Goal: Entertainment & Leisure: Browse casually

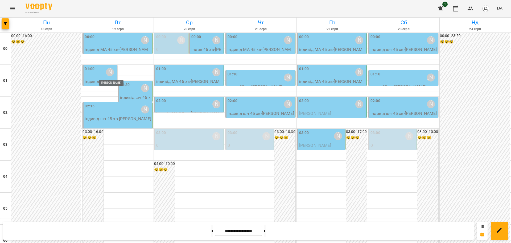
click at [106, 72] on div "[PERSON_NAME]" at bounding box center [110, 72] width 8 height 8
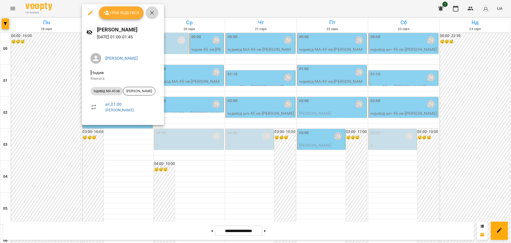
click at [152, 12] on icon "button" at bounding box center [152, 13] width 4 height 4
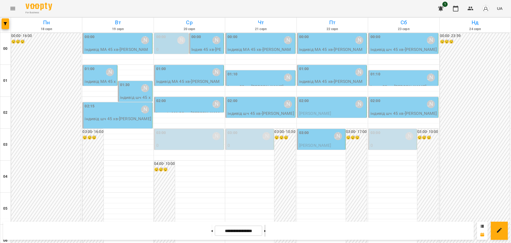
click at [266, 231] on button at bounding box center [264, 231] width 1 height 12
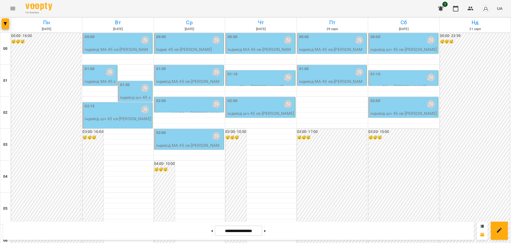
scroll to position [581, 0]
click at [211, 230] on button at bounding box center [211, 231] width 1 height 12
type input "**********"
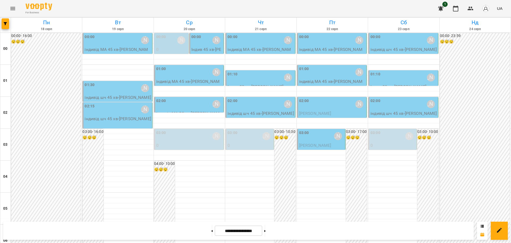
scroll to position [581, 0]
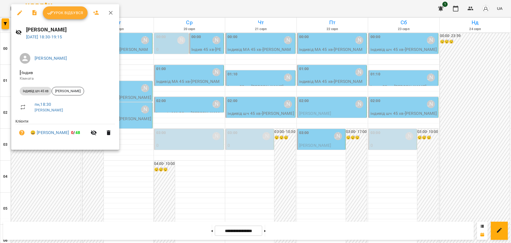
click at [108, 13] on icon "button" at bounding box center [111, 13] width 6 height 6
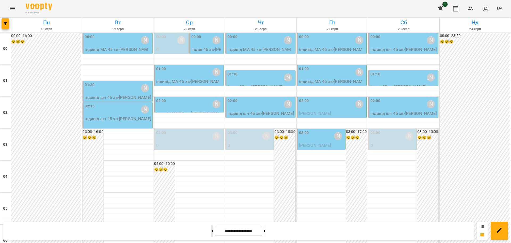
click at [211, 231] on icon at bounding box center [211, 231] width 1 height 2
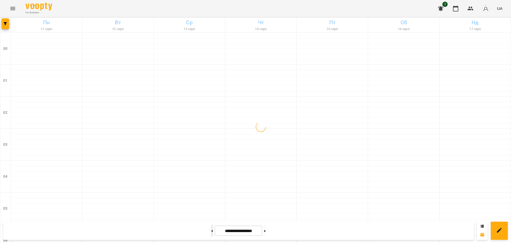
click at [211, 231] on icon at bounding box center [211, 231] width 1 height 2
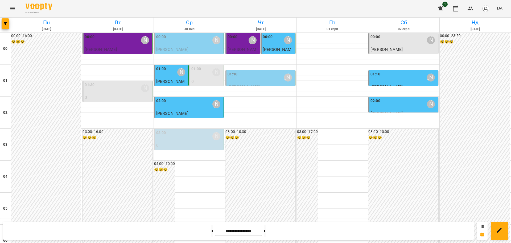
scroll to position [466, 0]
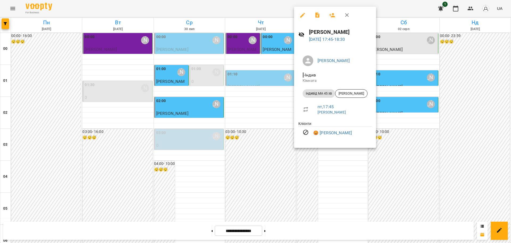
drag, startPoint x: 347, startPoint y: 14, endPoint x: 349, endPoint y: 26, distance: 11.5
click at [347, 14] on icon "button" at bounding box center [347, 15] width 4 height 4
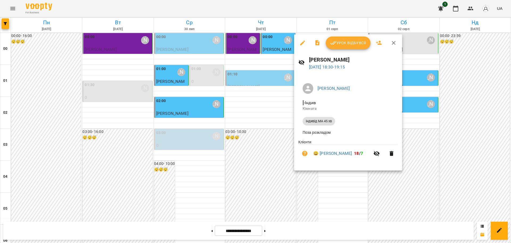
drag, startPoint x: 393, startPoint y: 43, endPoint x: 383, endPoint y: 81, distance: 39.3
click at [393, 44] on icon "button" at bounding box center [393, 43] width 6 height 6
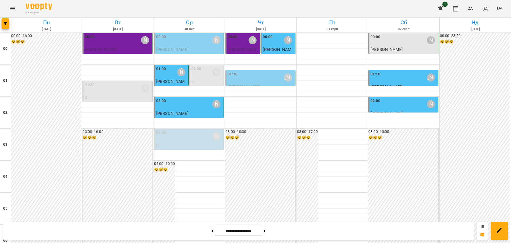
scroll to position [0, 0]
click at [427, 41] on div "[PERSON_NAME]" at bounding box center [431, 40] width 8 height 8
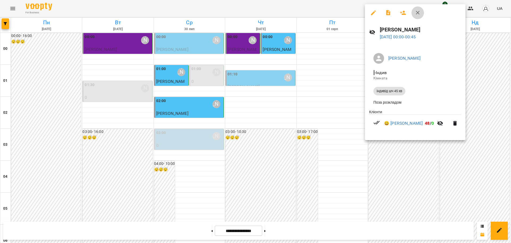
click at [418, 11] on icon "button" at bounding box center [418, 13] width 6 height 6
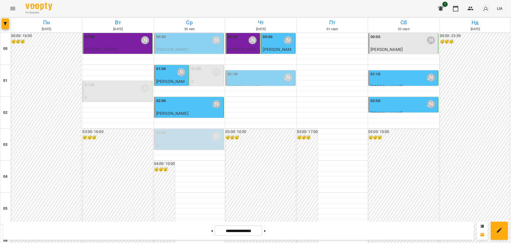
scroll to position [299, 0]
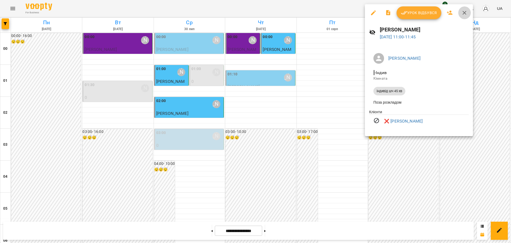
click at [465, 10] on icon "button" at bounding box center [464, 13] width 6 height 6
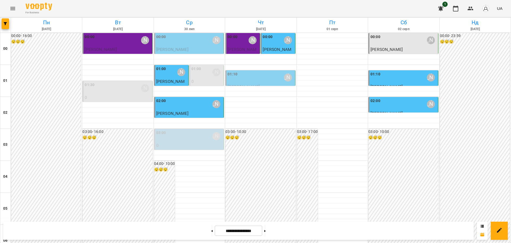
scroll to position [581, 0]
click at [266, 232] on button at bounding box center [264, 231] width 1 height 12
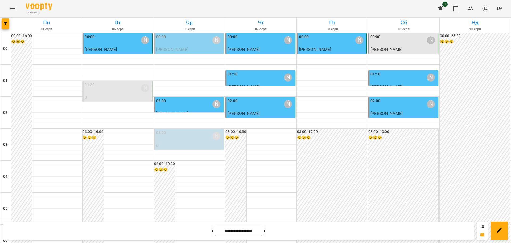
scroll to position [466, 0]
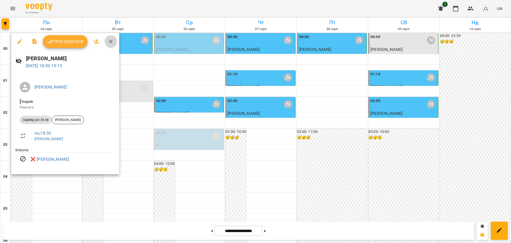
drag, startPoint x: 111, startPoint y: 39, endPoint x: 81, endPoint y: 63, distance: 38.5
click at [111, 40] on icon "button" at bounding box center [111, 41] width 6 height 6
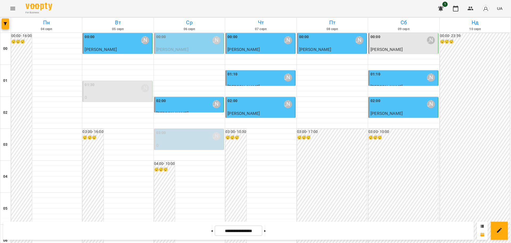
scroll to position [581, 0]
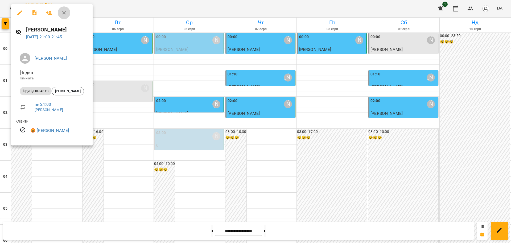
click at [63, 12] on icon "button" at bounding box center [64, 13] width 6 height 6
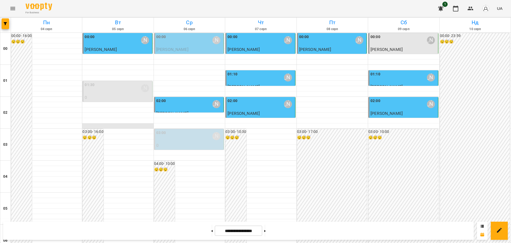
scroll to position [0, 0]
click at [146, 89] on div "[PERSON_NAME]" at bounding box center [145, 88] width 8 height 8
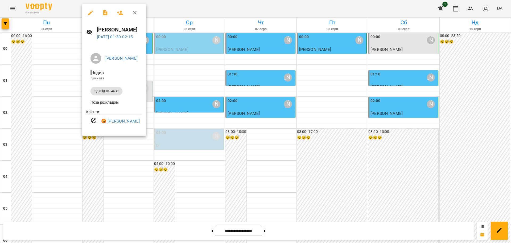
click at [134, 12] on icon "button" at bounding box center [135, 13] width 4 height 4
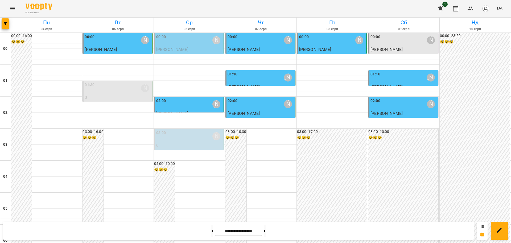
scroll to position [581, 0]
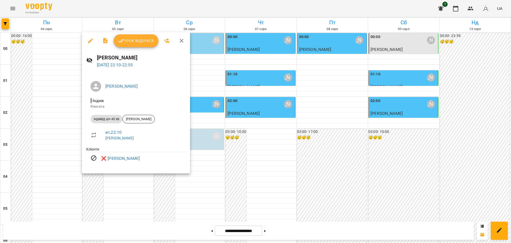
click at [181, 39] on icon "button" at bounding box center [181, 41] width 6 height 6
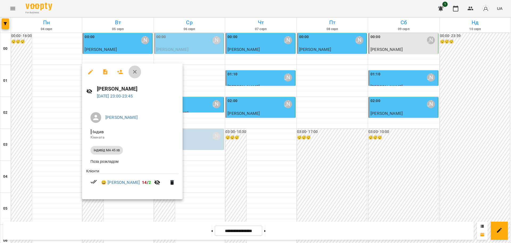
click at [134, 70] on icon "button" at bounding box center [135, 72] width 6 height 6
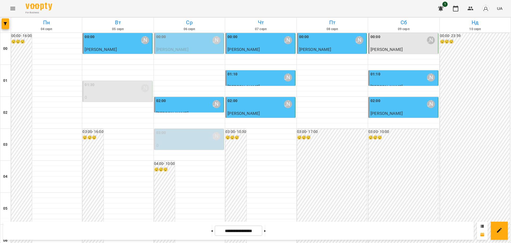
scroll to position [499, 0]
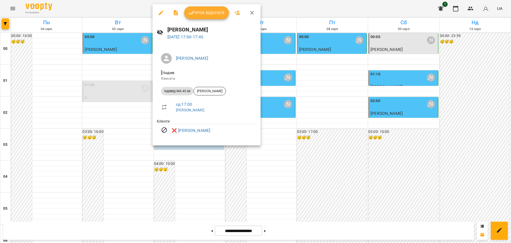
click at [250, 13] on icon "button" at bounding box center [252, 13] width 6 height 6
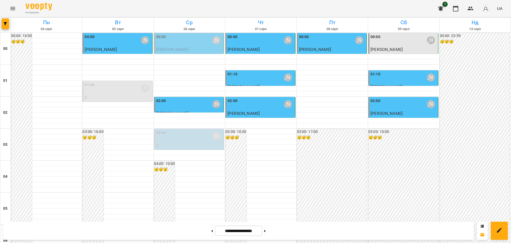
scroll to position [581, 0]
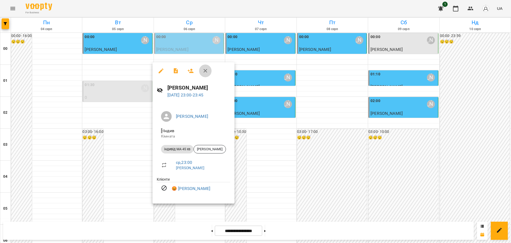
click at [205, 71] on icon "button" at bounding box center [206, 71] width 4 height 4
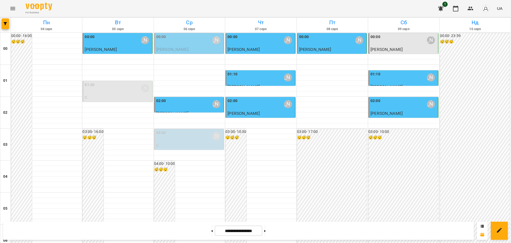
scroll to position [233, 0]
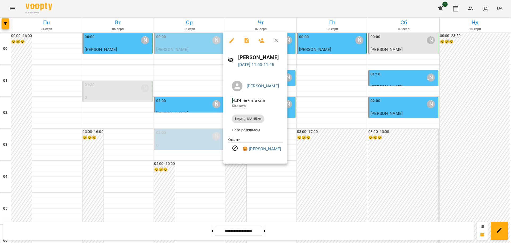
drag, startPoint x: 274, startPoint y: 39, endPoint x: 293, endPoint y: 60, distance: 28.6
click at [274, 39] on icon "button" at bounding box center [276, 40] width 6 height 6
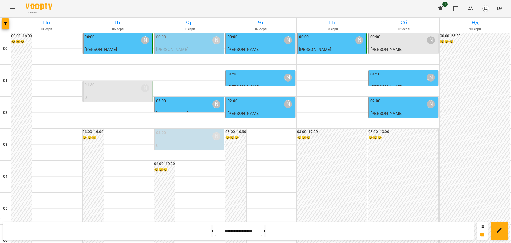
scroll to position [0, 0]
click at [427, 42] on div "[PERSON_NAME]" at bounding box center [431, 40] width 8 height 8
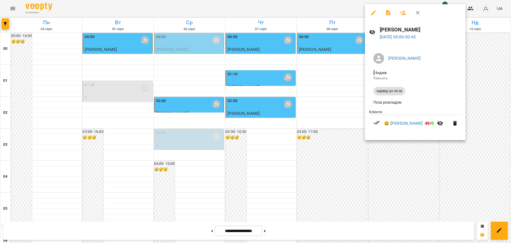
drag, startPoint x: 416, startPoint y: 12, endPoint x: 421, endPoint y: 127, distance: 115.6
click at [416, 12] on icon "button" at bounding box center [418, 13] width 6 height 6
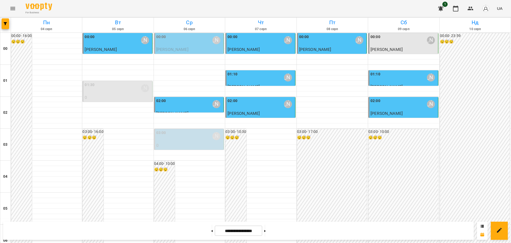
scroll to position [581, 0]
click at [266, 232] on button at bounding box center [264, 231] width 1 height 12
type input "**********"
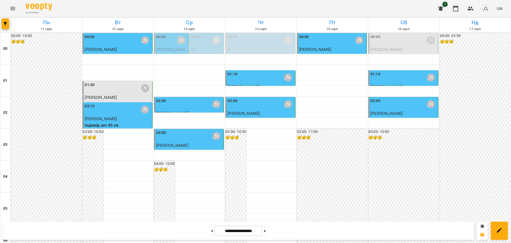
scroll to position [0, 0]
click at [145, 89] on div "[PERSON_NAME]" at bounding box center [145, 88] width 8 height 8
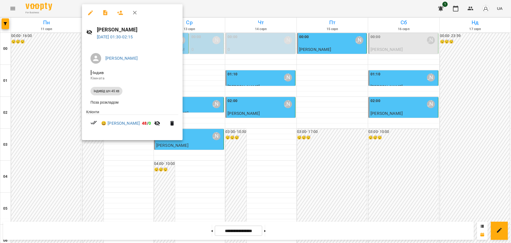
click at [136, 11] on icon "button" at bounding box center [135, 13] width 4 height 4
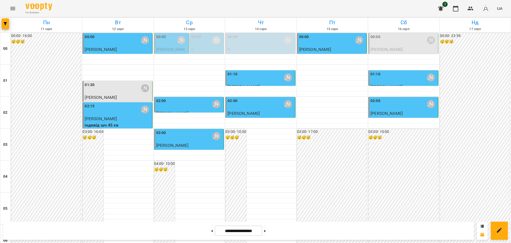
scroll to position [581, 0]
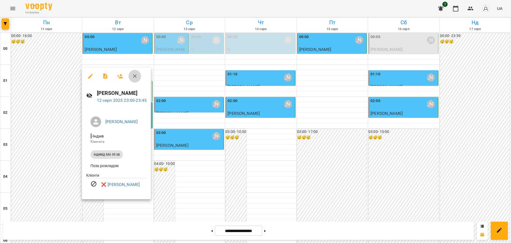
click at [134, 76] on icon "button" at bounding box center [135, 76] width 6 height 6
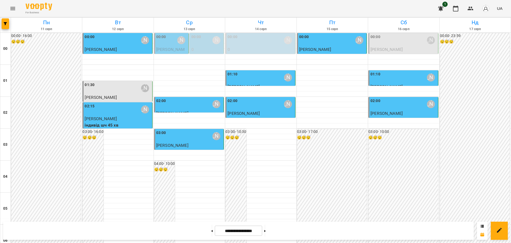
scroll to position [348, 0]
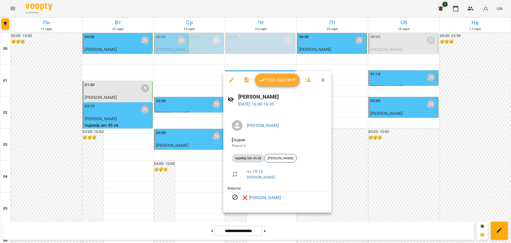
click at [323, 80] on icon "button" at bounding box center [323, 80] width 6 height 6
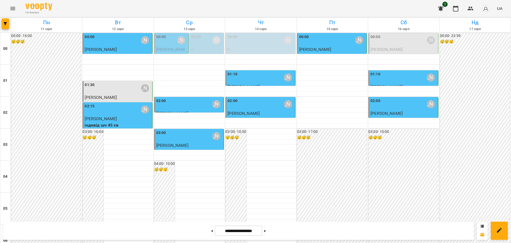
scroll to position [433, 0]
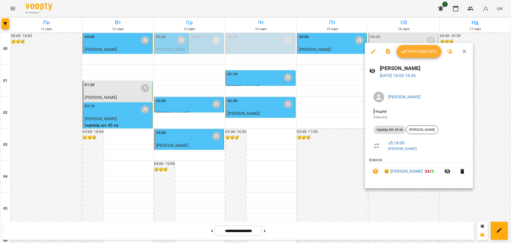
click at [412, 55] on button "Урок відбувся" at bounding box center [419, 51] width 45 height 13
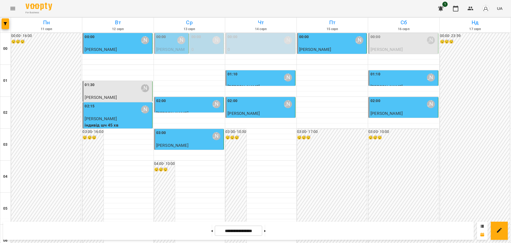
scroll to position [581, 0]
click at [12, 4] on button "Menu" at bounding box center [12, 8] width 13 height 13
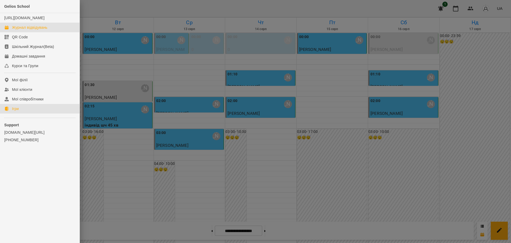
click at [12, 111] on div "Ігри" at bounding box center [15, 108] width 7 height 5
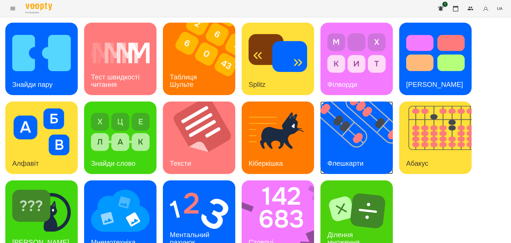
click at [348, 154] on div "Флешкарти" at bounding box center [345, 163] width 50 height 21
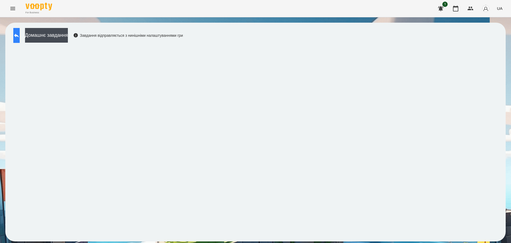
click at [19, 35] on icon at bounding box center [16, 35] width 6 height 6
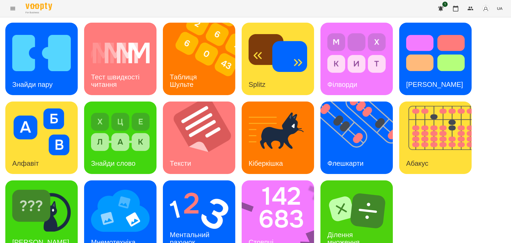
scroll to position [15, 0]
click at [63, 214] on img at bounding box center [41, 210] width 59 height 47
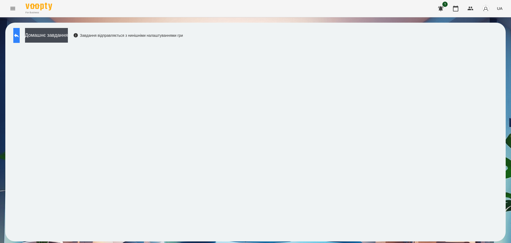
click at [20, 32] on icon at bounding box center [16, 35] width 6 height 6
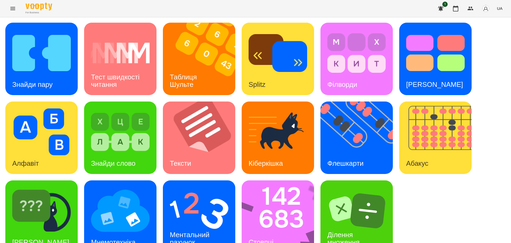
scroll to position [15, 0]
click at [204, 203] on img at bounding box center [199, 210] width 59 height 47
